Goal: Navigation & Orientation: Find specific page/section

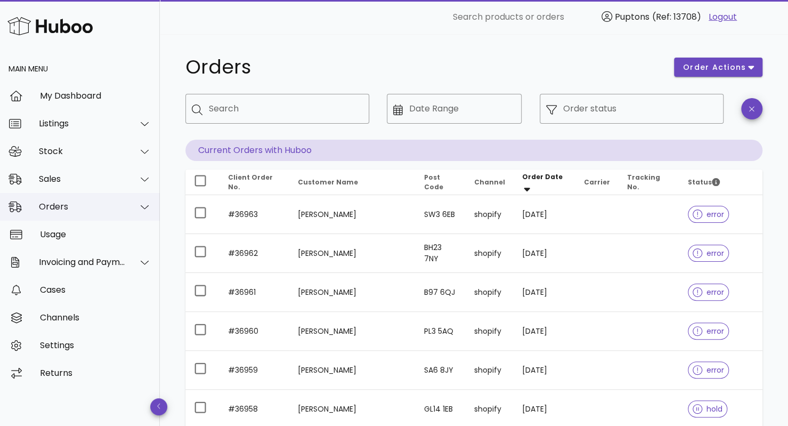
click at [94, 208] on div "Orders" at bounding box center [82, 206] width 87 height 10
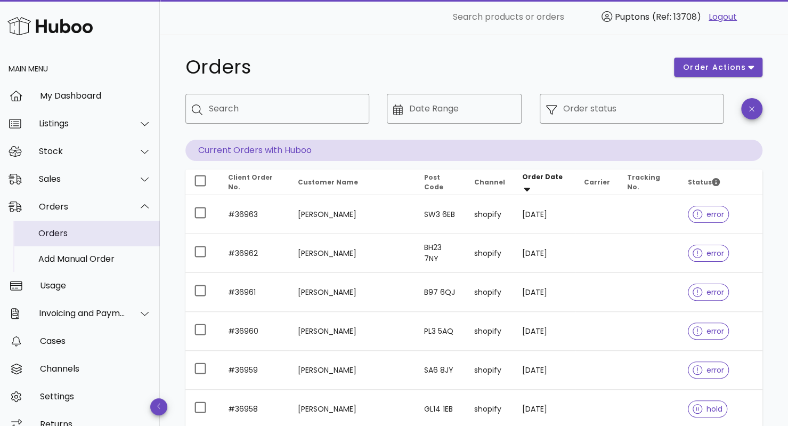
click at [64, 230] on div "Orders" at bounding box center [94, 233] width 113 height 10
